Goal: Task Accomplishment & Management: Use online tool/utility

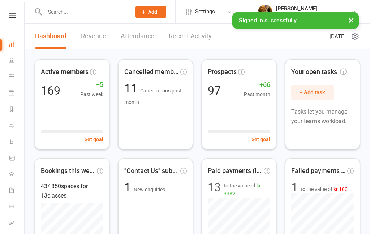
click at [59, 17] on input "text" at bounding box center [84, 12] width 83 height 10
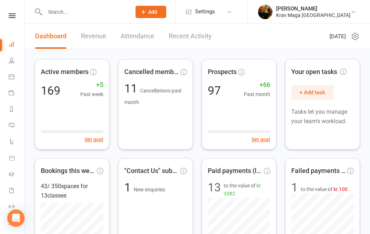
paste input "[PERSON_NAME]"
type input "[PERSON_NAME]"
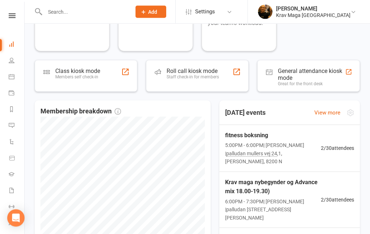
scroll to position [296, 0]
click at [248, 137] on span "fitness boksning" at bounding box center [273, 135] width 96 height 9
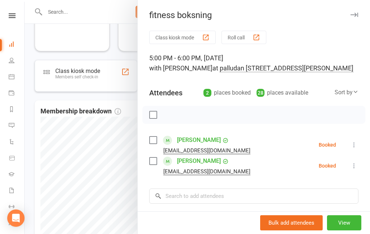
click at [27, 173] on div at bounding box center [197, 117] width 345 height 234
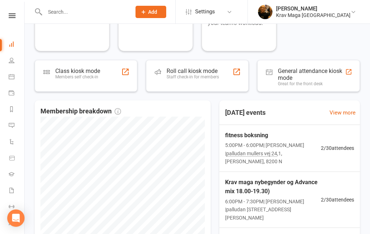
click at [275, 178] on span "Krav maga nybegynder og Advance mix 18.00-19.30)" at bounding box center [273, 187] width 96 height 18
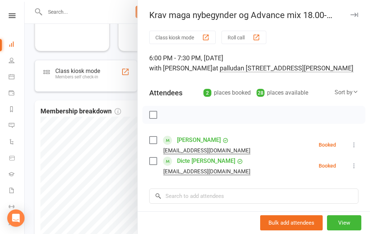
click at [23, 165] on link "Product Sales" at bounding box center [17, 158] width 16 height 16
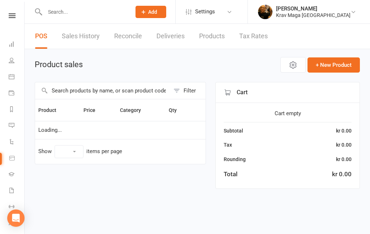
select select "10"
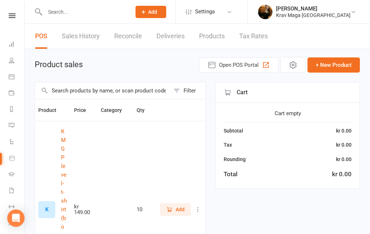
click at [13, 14] on icon at bounding box center [12, 15] width 7 height 5
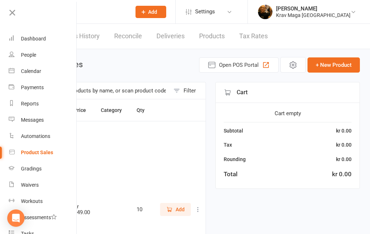
click at [31, 39] on div "Dashboard" at bounding box center [33, 39] width 25 height 6
